Goal: Information Seeking & Learning: Stay updated

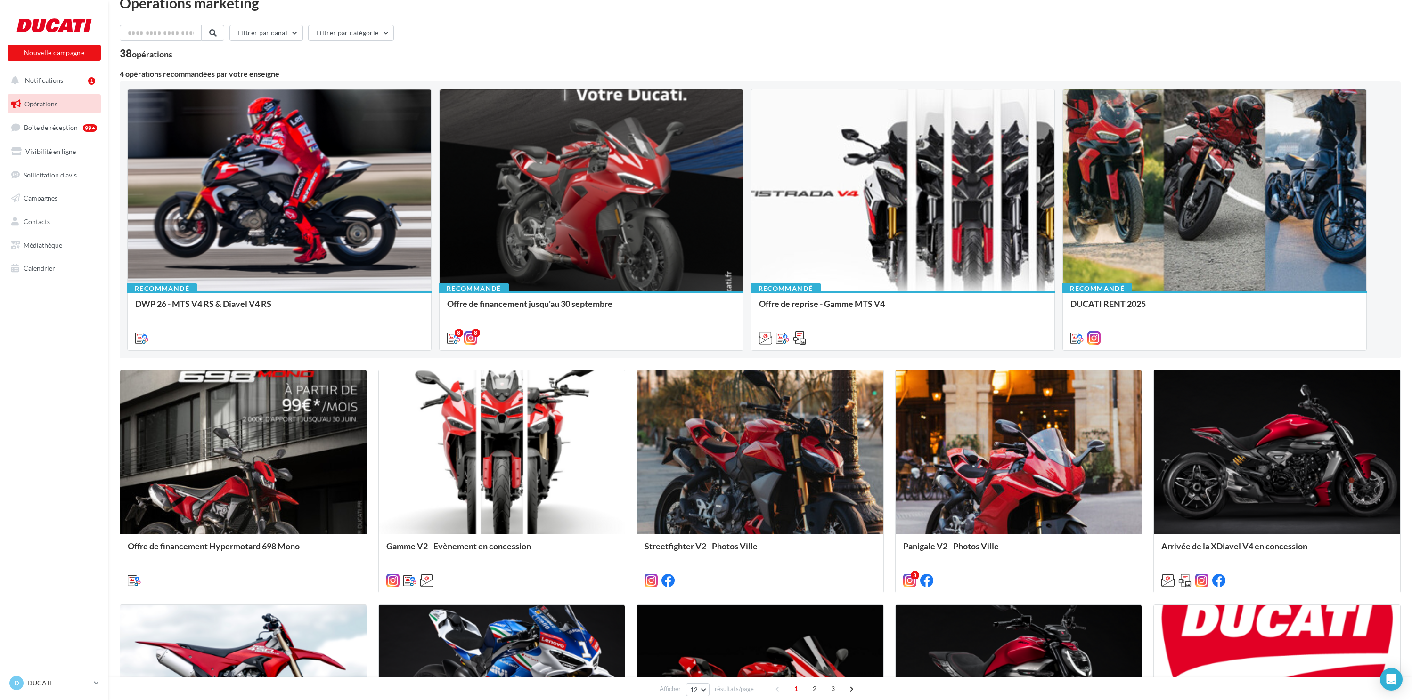
scroll to position [19, 0]
click at [55, 81] on span "Notifications" at bounding box center [44, 80] width 38 height 8
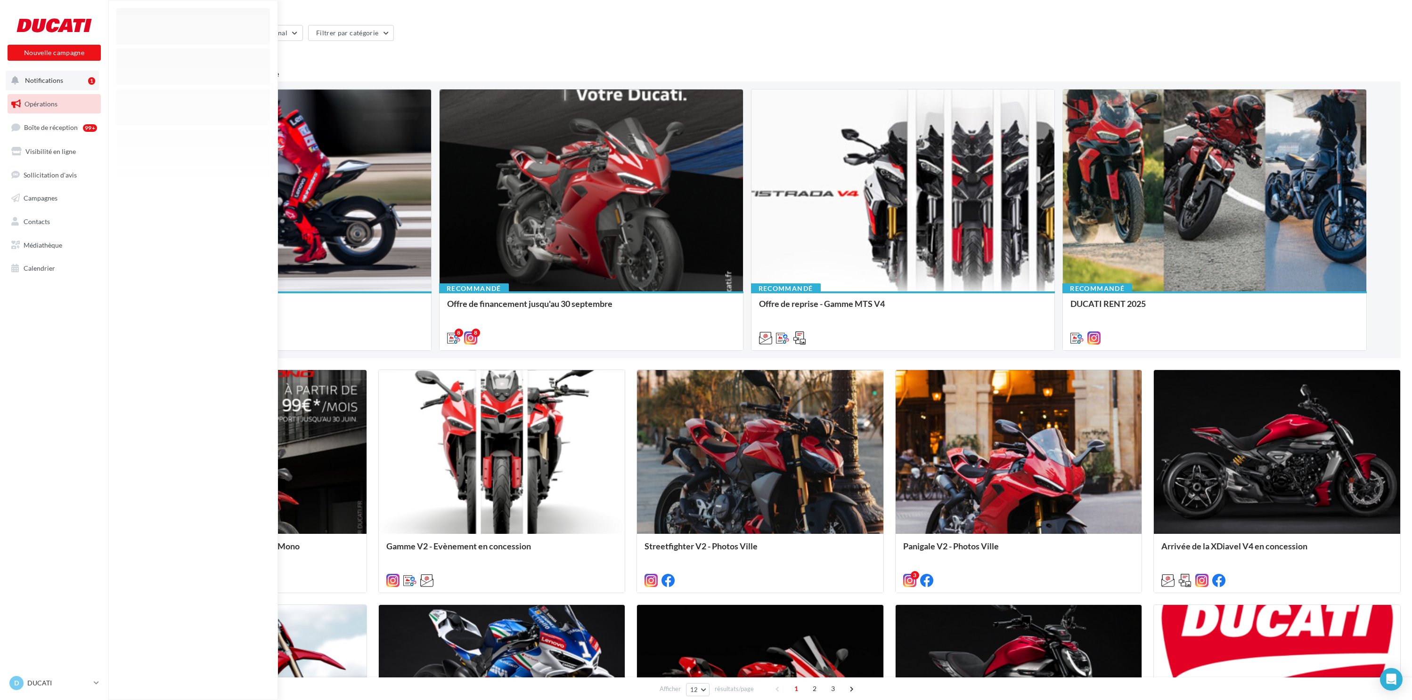
click at [47, 77] on span "Notifications" at bounding box center [44, 80] width 38 height 8
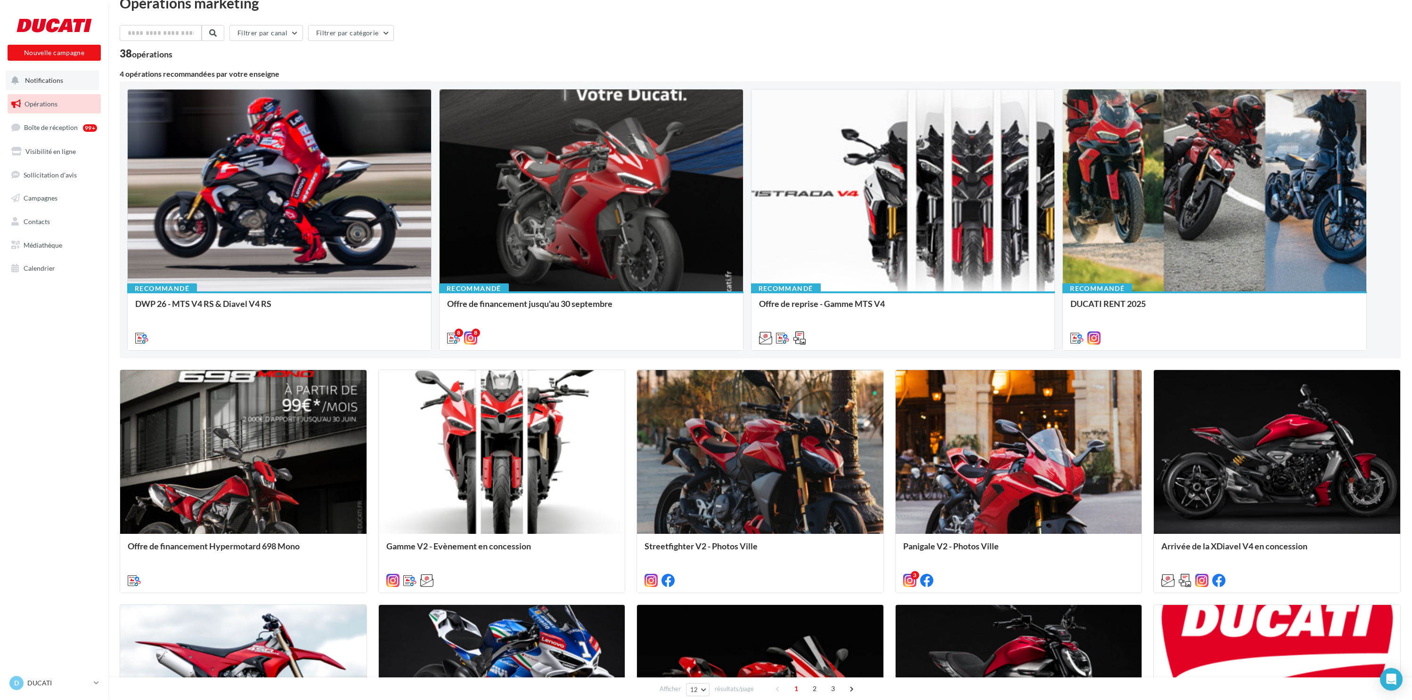
click at [47, 77] on span "Notifications" at bounding box center [44, 80] width 38 height 8
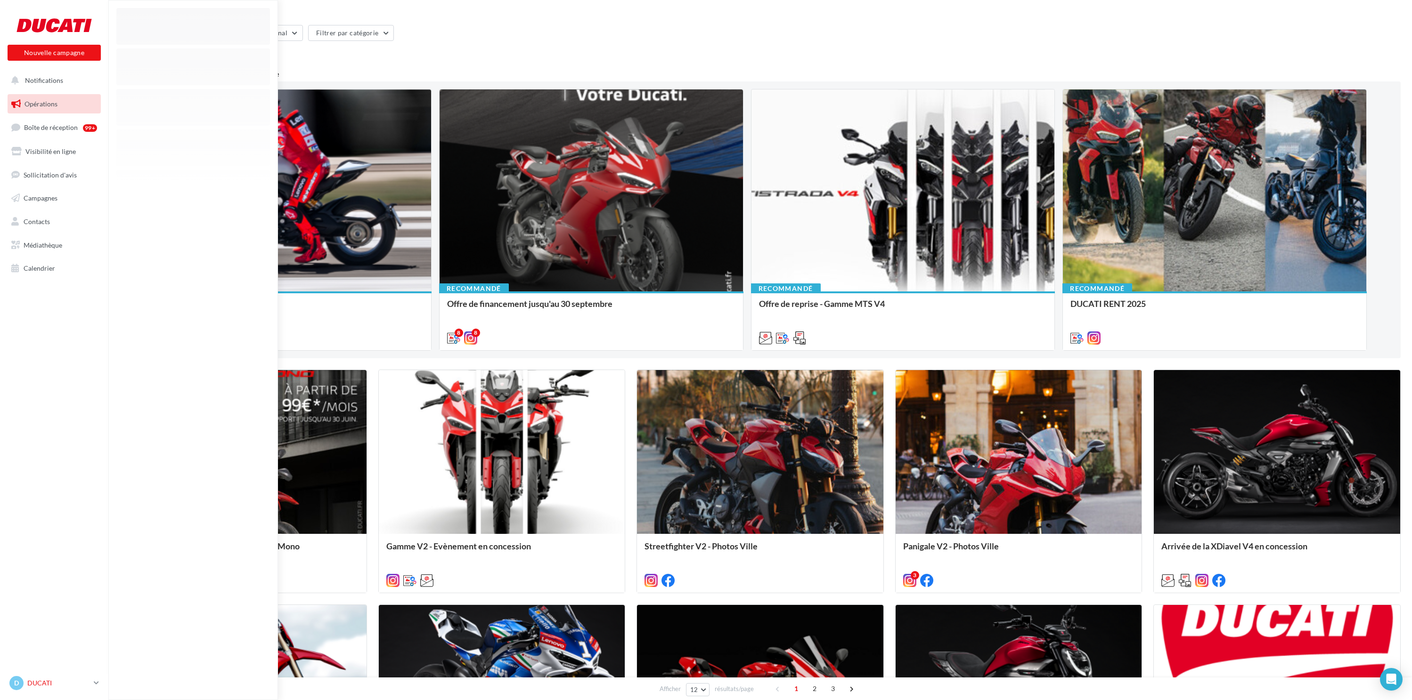
click at [47, 681] on p "DUCATI" at bounding box center [58, 683] width 63 height 9
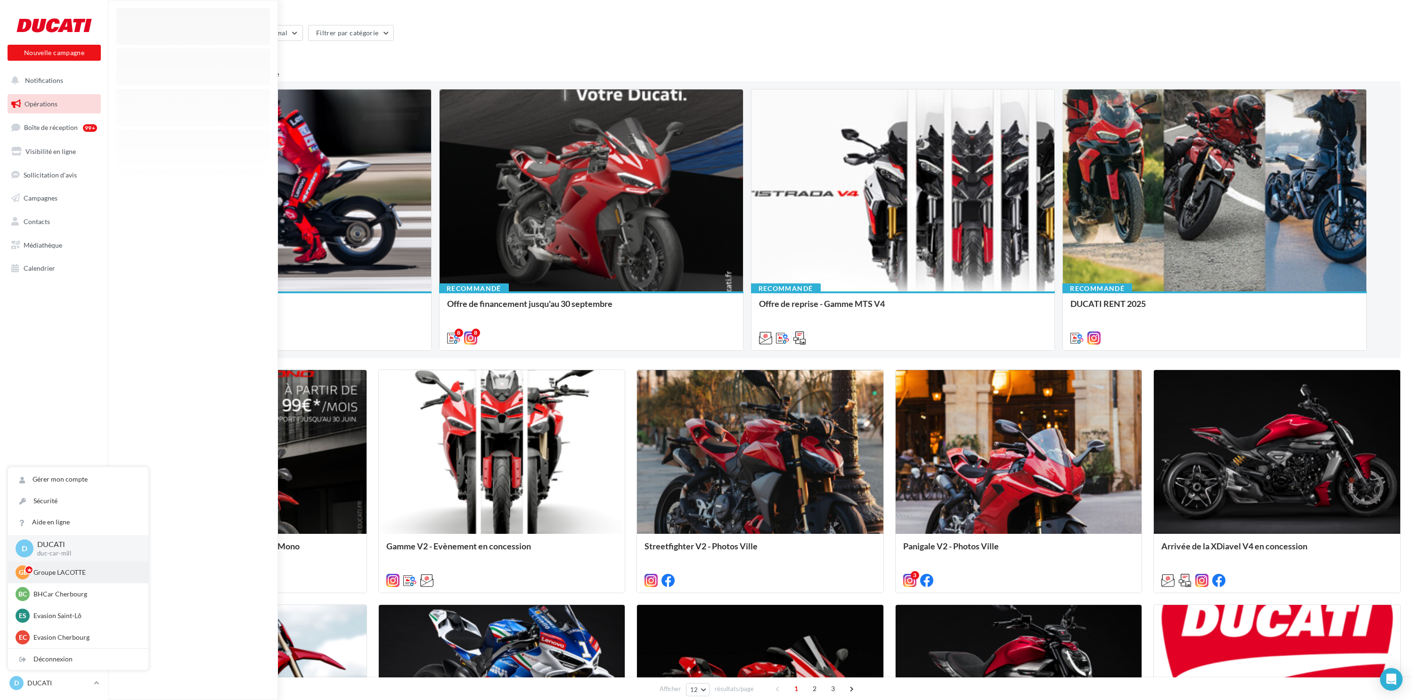
click at [49, 577] on p "Groupe LACOTTE" at bounding box center [85, 572] width 104 height 9
